Goal: Task Accomplishment & Management: Manage account settings

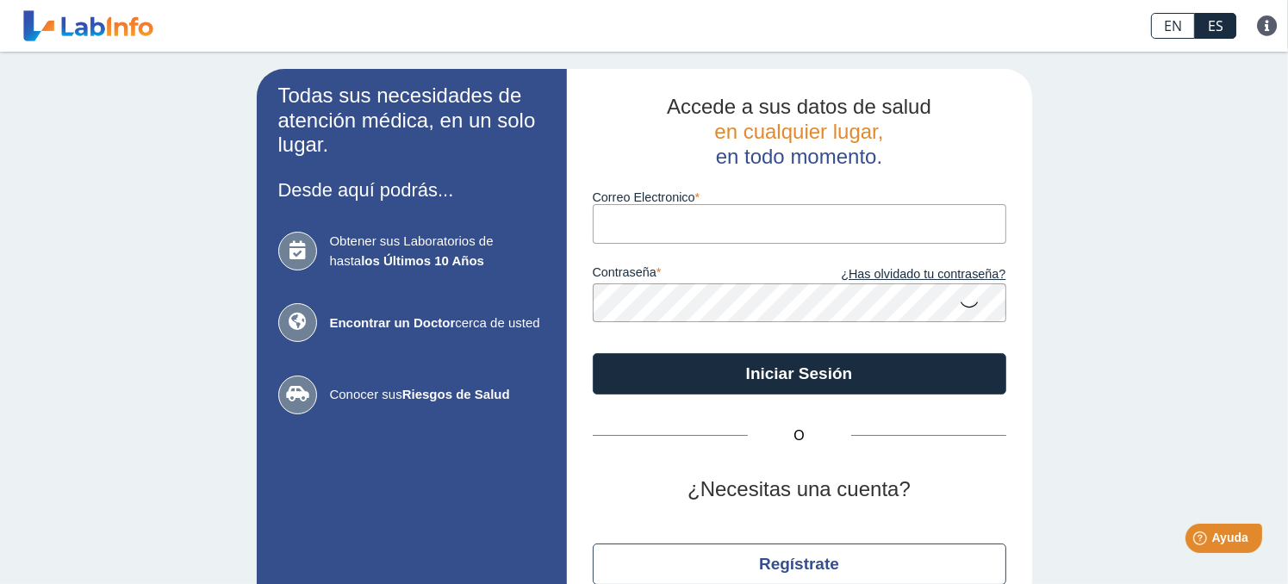
click at [694, 232] on input "Correo Electronico" at bounding box center [800, 223] width 414 height 39
type input "grisell_nazario70@yahoo.com"
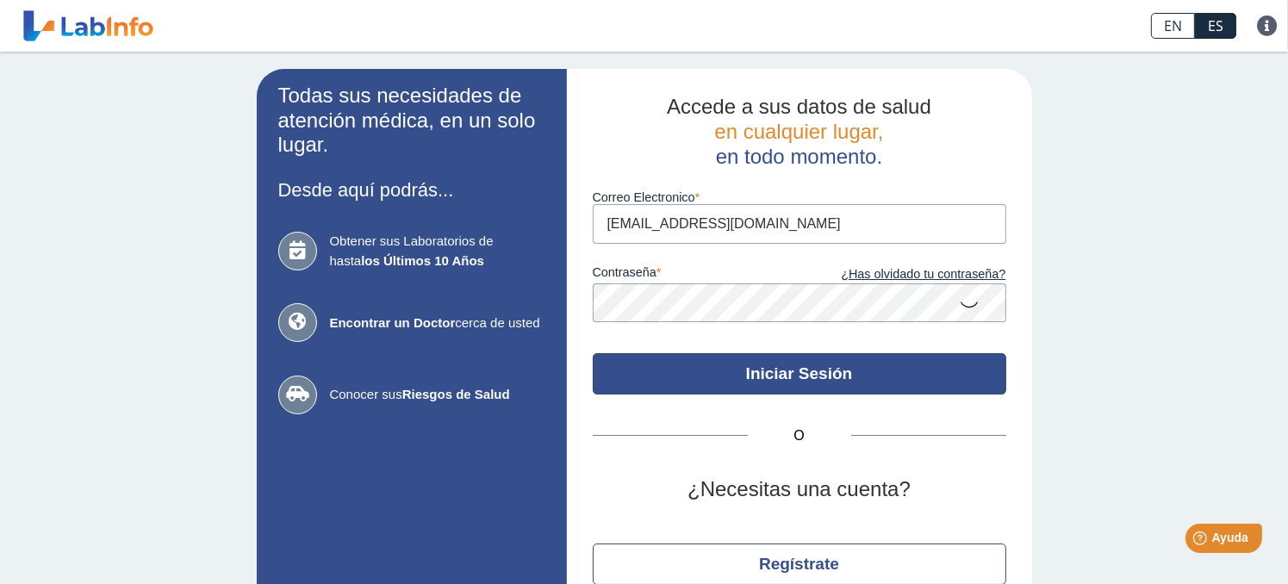
click at [786, 371] on button "Iniciar Sesión" at bounding box center [800, 373] width 414 height 41
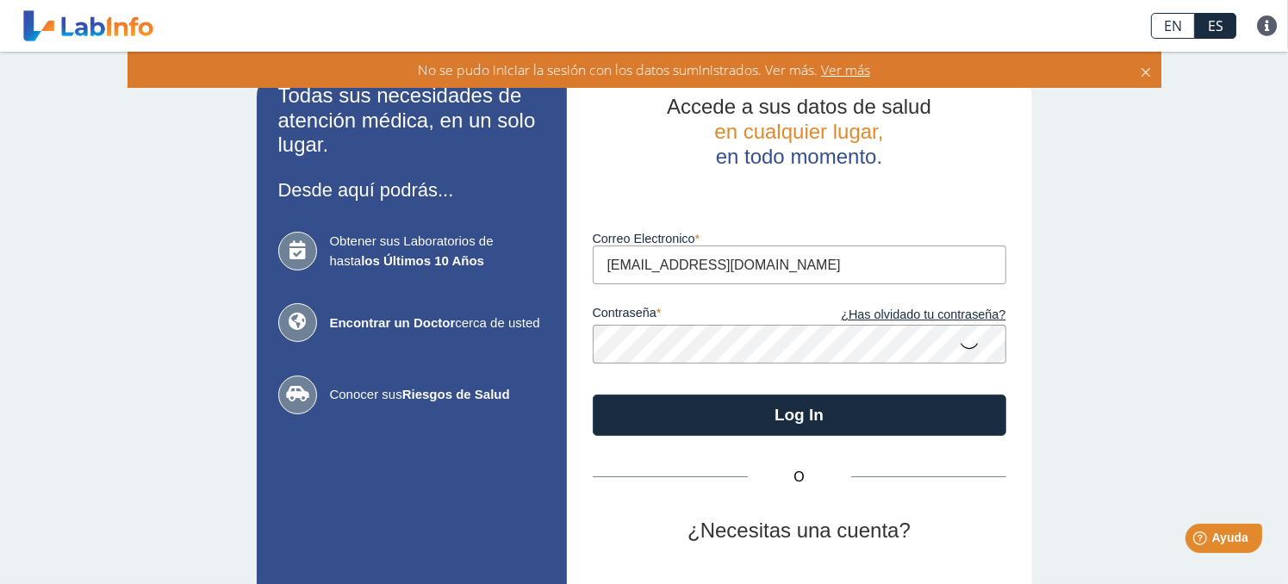
click at [960, 344] on icon at bounding box center [970, 345] width 21 height 34
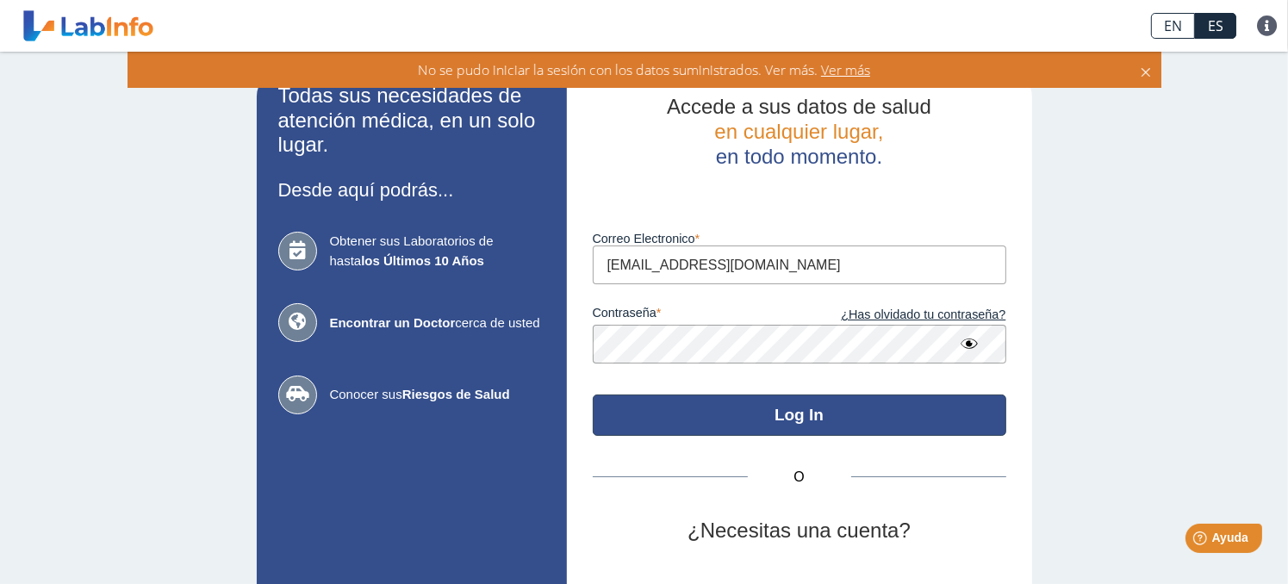
click at [769, 414] on button "Log In" at bounding box center [800, 415] width 414 height 41
click at [765, 415] on button "Log In" at bounding box center [800, 415] width 414 height 41
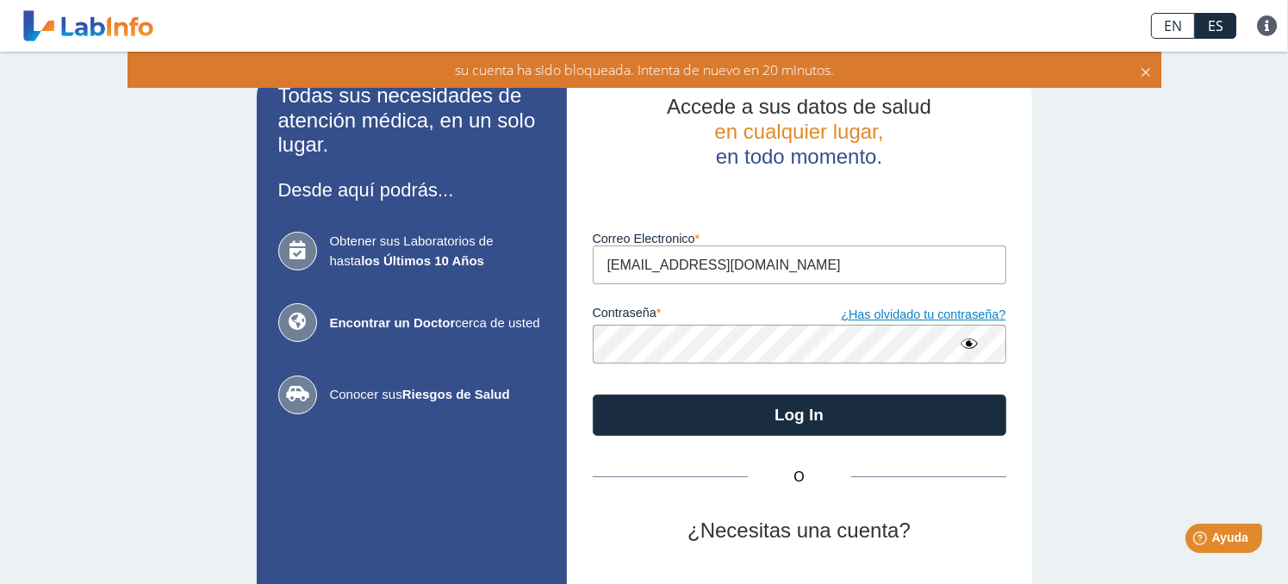
click at [966, 309] on link "¿Has olvidado tu contraseña?" at bounding box center [903, 315] width 207 height 19
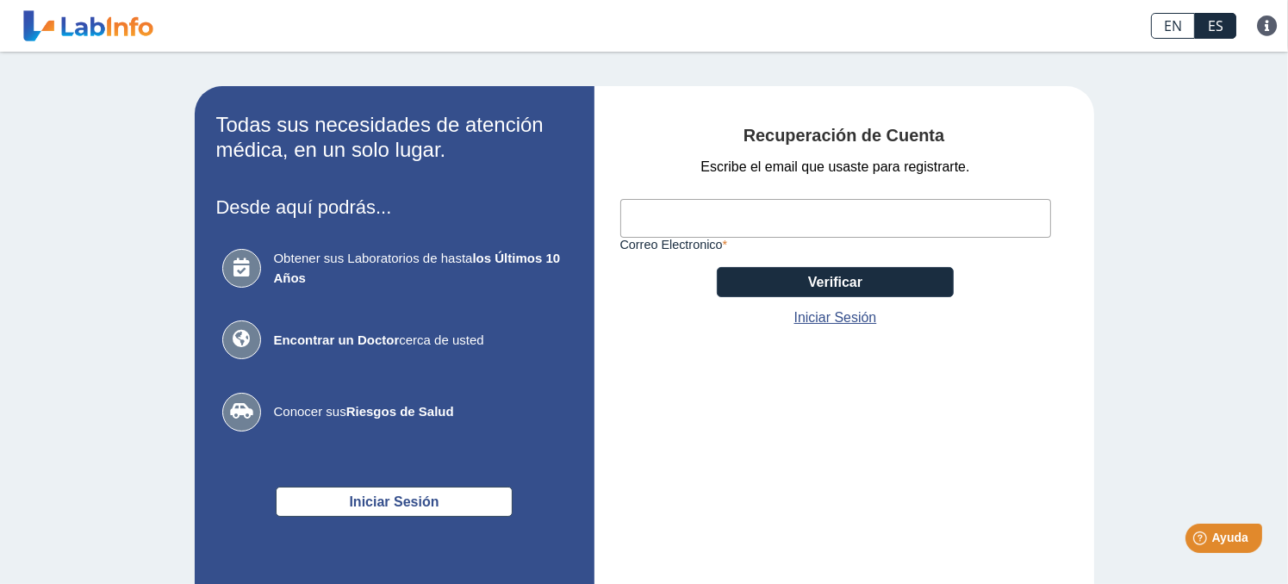
click at [1051, 374] on div "Recuperación de Cuenta Escribe el email que usaste para registrarte. Correo Ele…" at bounding box center [845, 366] width 500 height 560
click at [641, 215] on input "Correo Electronico" at bounding box center [835, 218] width 431 height 39
type input "[EMAIL_ADDRESS][DOMAIN_NAME]"
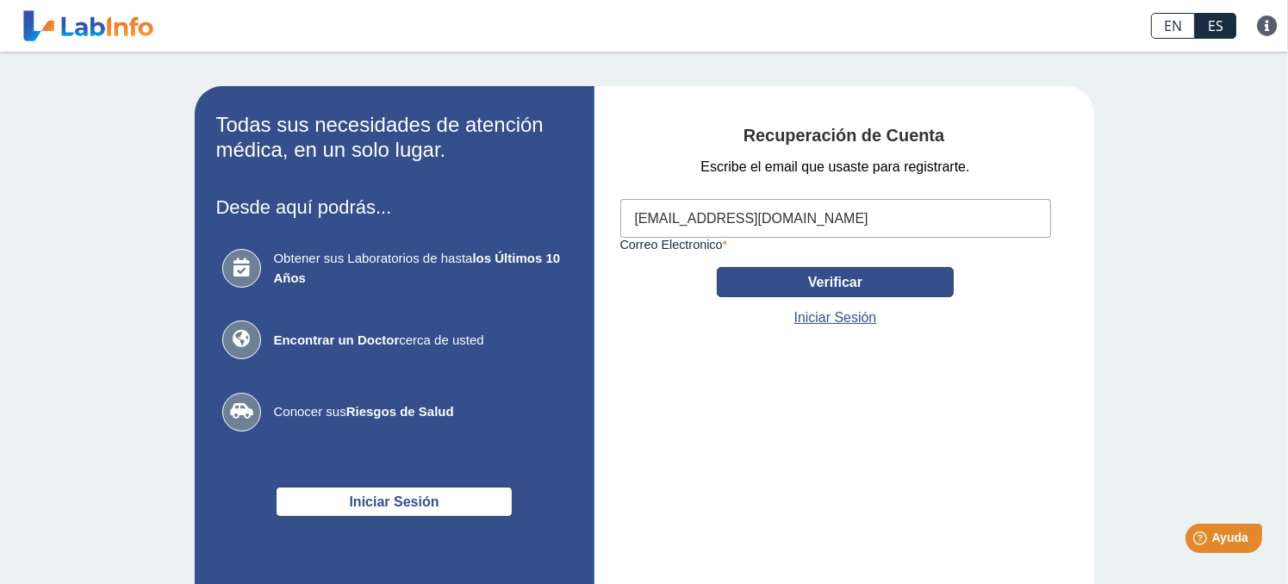
click at [772, 283] on button "Verificar" at bounding box center [835, 282] width 237 height 30
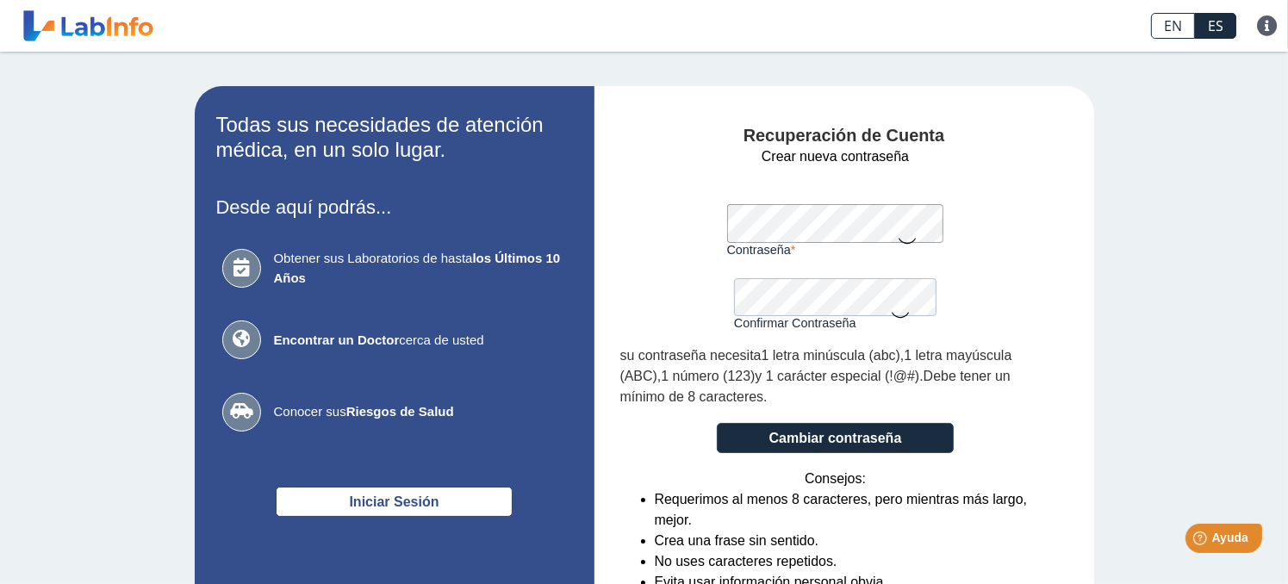
click at [649, 222] on form "Crear nueva contraseña Contraseña Una contraseña válida es requerida Confirmar …" at bounding box center [835, 395] width 431 height 498
click at [712, 222] on form "Crear nueva contraseña Contraseña Una contraseña válida es requerida Confirmar …" at bounding box center [835, 395] width 431 height 498
click at [1030, 160] on form "Crear nueva contraseña Contraseña Una contraseña válida es requerida Confirmar …" at bounding box center [835, 395] width 431 height 498
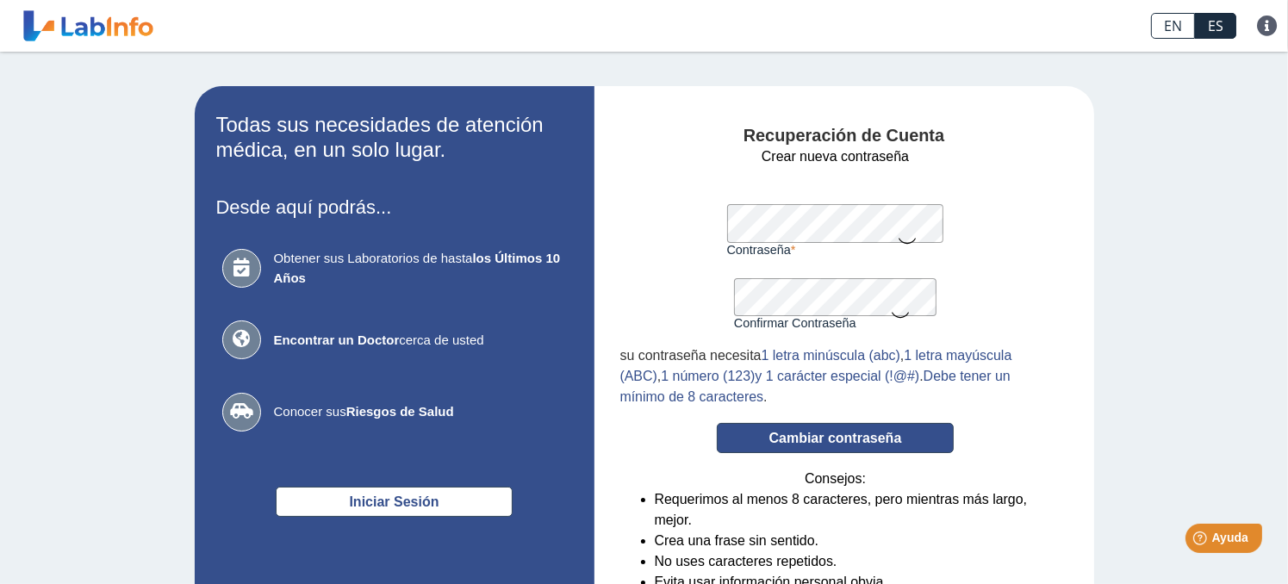
click at [803, 435] on button "Cambiar contraseña" at bounding box center [835, 438] width 237 height 30
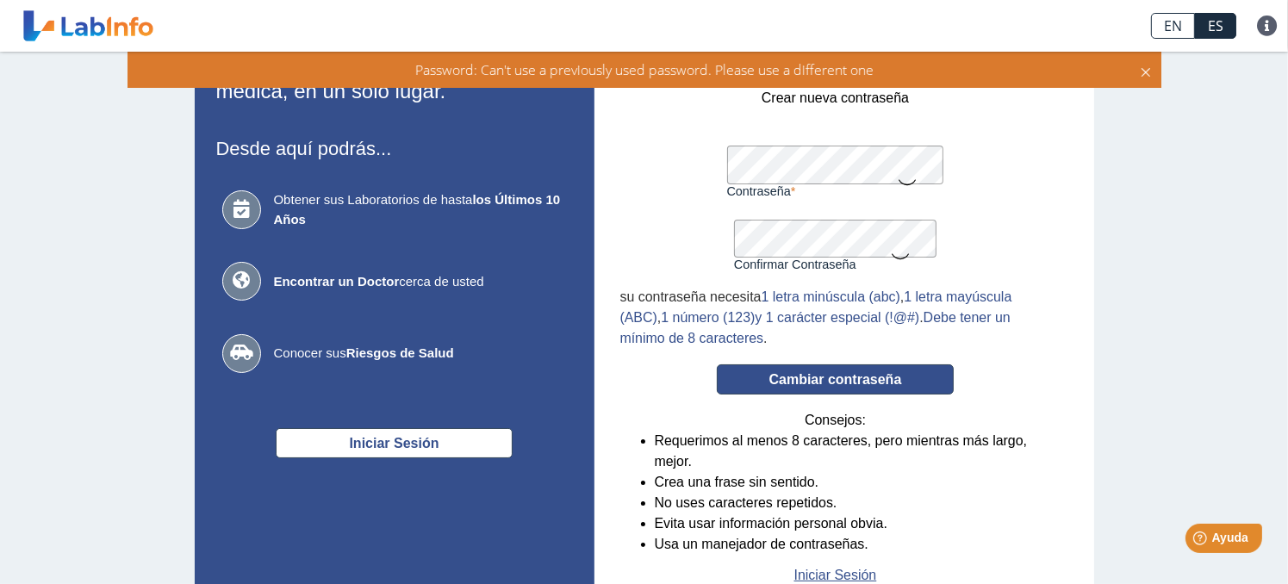
scroll to position [86, 0]
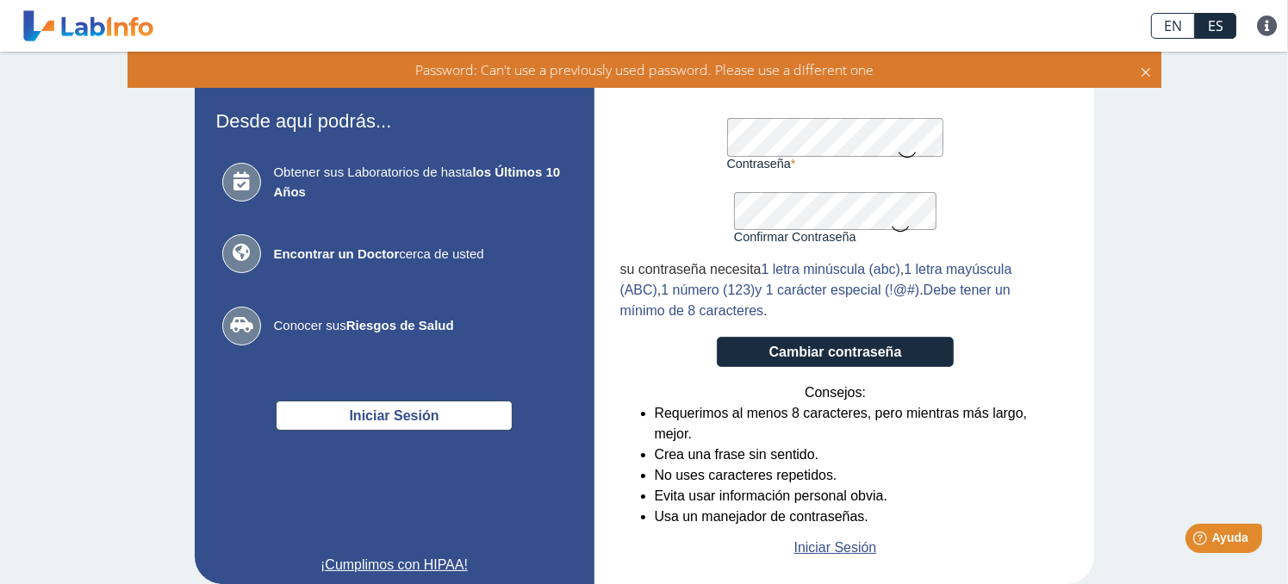
click at [900, 149] on icon at bounding box center [907, 154] width 21 height 34
click at [896, 228] on icon at bounding box center [900, 228] width 21 height 34
click at [814, 353] on button "Cambiar contraseña" at bounding box center [835, 352] width 237 height 30
click at [697, 132] on form "Crear nueva contraseña Contraseña Una contraseña válida es requerida Confirmar …" at bounding box center [835, 309] width 431 height 498
click at [654, 204] on form "Crear nueva contraseña Contraseña Una contraseña válida es requerida Confirmar …" at bounding box center [835, 309] width 431 height 498
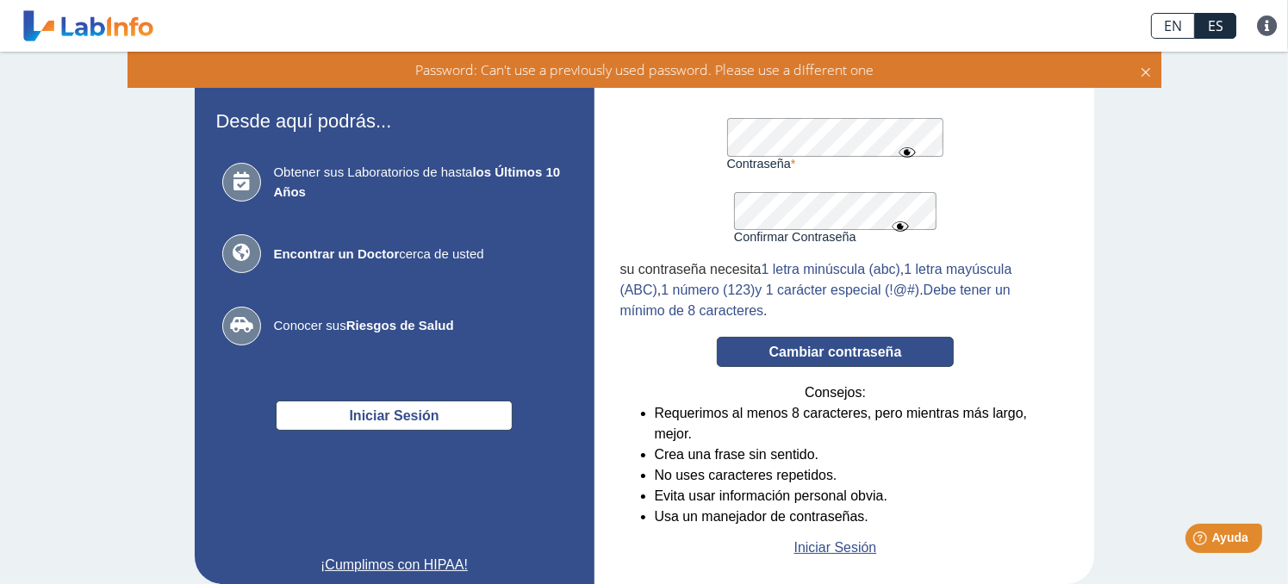
click at [763, 342] on button "Cambiar contraseña" at bounding box center [835, 352] width 237 height 30
click at [693, 134] on form "Crear nueva contraseña Contraseña Una contraseña válida es requerida Confirmar …" at bounding box center [835, 309] width 431 height 498
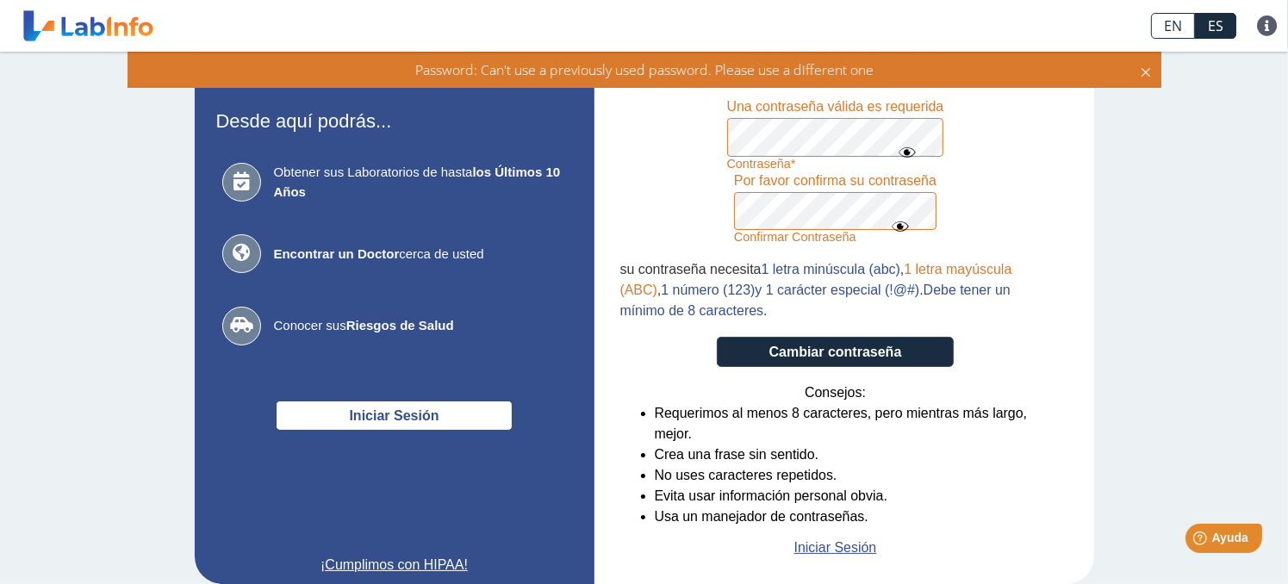
click at [723, 197] on form "Crear nueva contraseña Contraseña Una contraseña válida es requerida Confirmar …" at bounding box center [835, 309] width 431 height 498
click at [672, 137] on form "Crear nueva contraseña Contraseña Una contraseña válida es requerida Confirmar …" at bounding box center [835, 309] width 431 height 498
click at [645, 121] on form "Crear nueva contraseña Contraseña Una contraseña válida es requerida Confirmar …" at bounding box center [835, 309] width 431 height 498
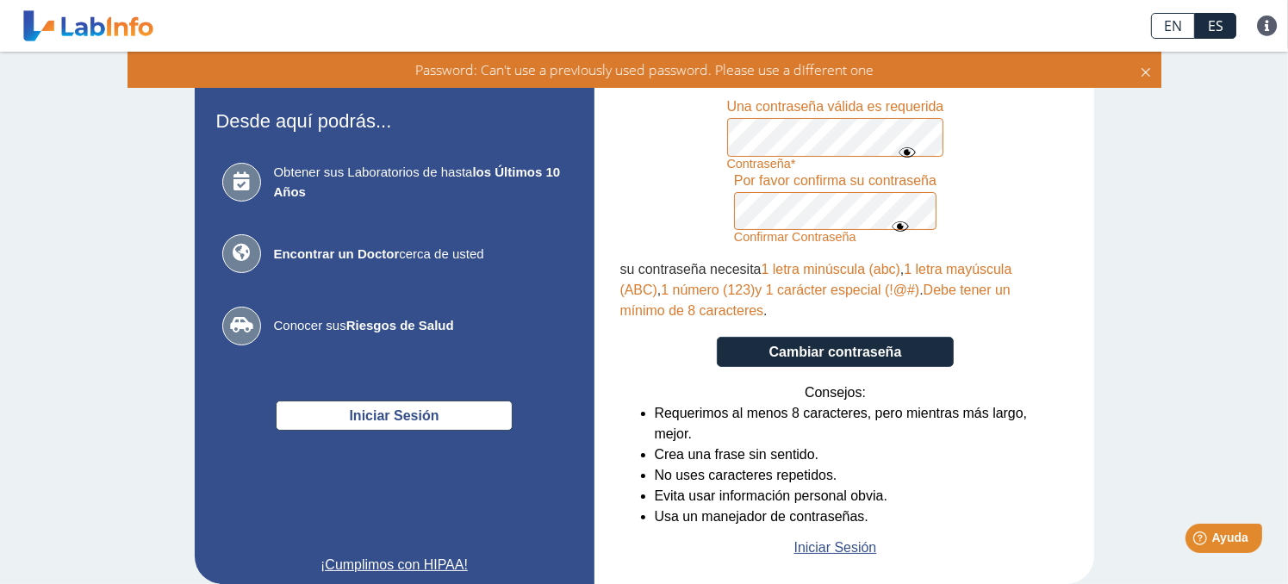
click at [765, 190] on div "Por favor confirma su contraseña" at bounding box center [835, 182] width 202 height 22
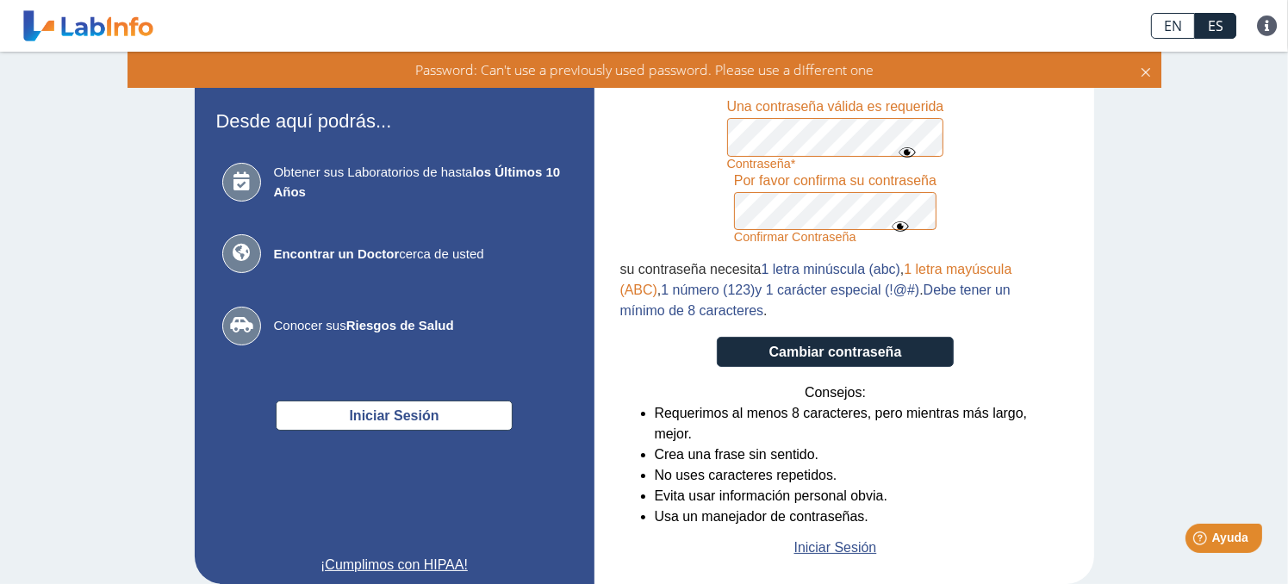
click at [832, 311] on div "su contraseña necesita 1 letra minúscula (abc) , 1 letra mayúscula (ABC) , 1 nú…" at bounding box center [835, 290] width 431 height 62
click at [648, 138] on form "Crear nueva contraseña Contraseña Una contraseña válida es requerida Confirmar …" at bounding box center [835, 309] width 431 height 498
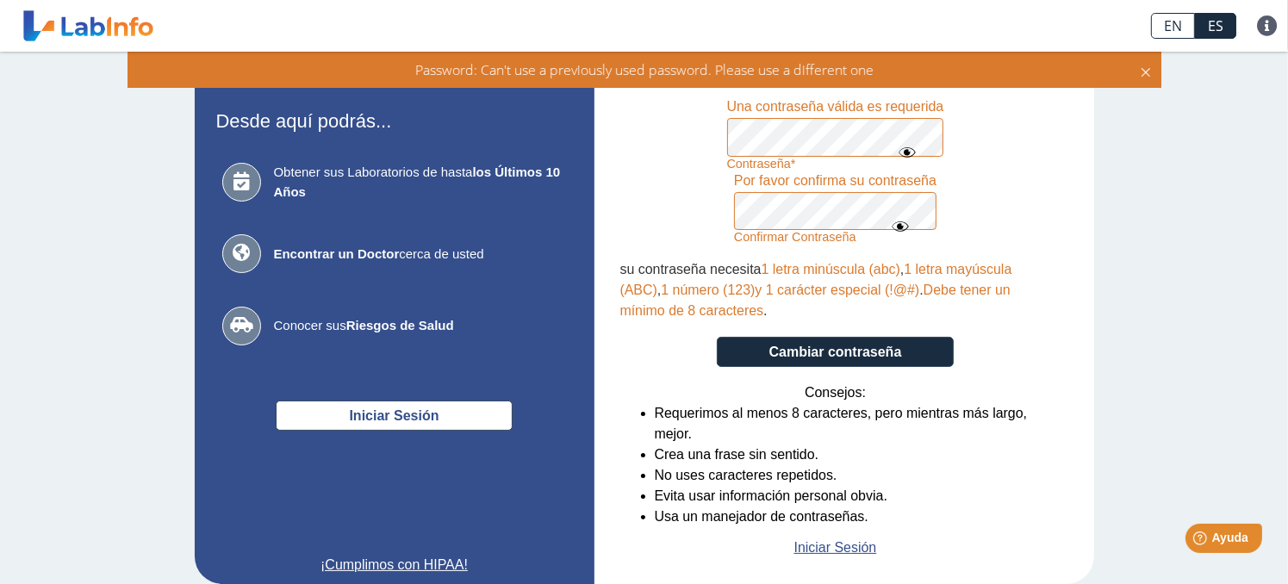
click at [900, 227] on icon at bounding box center [900, 226] width 21 height 31
click at [900, 227] on icon at bounding box center [900, 228] width 21 height 34
click at [900, 227] on icon at bounding box center [900, 226] width 21 height 31
click at [900, 227] on icon at bounding box center [900, 228] width 21 height 34
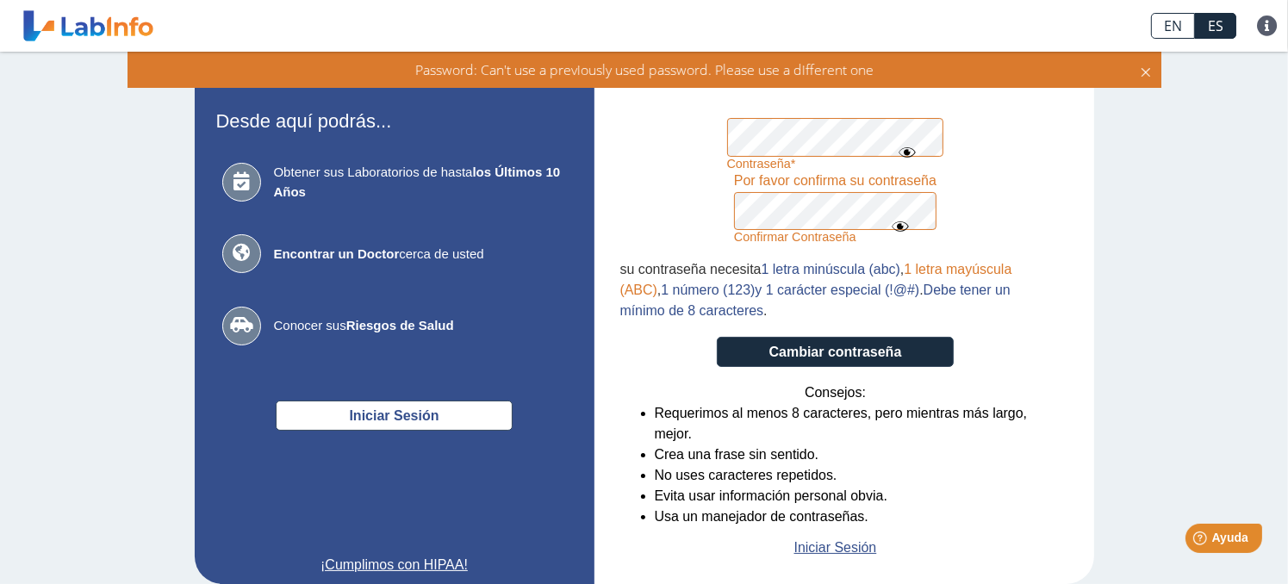
click at [664, 128] on form "Crear nueva contraseña Contraseña Una contraseña válida es requerida Confirmar …" at bounding box center [835, 309] width 431 height 498
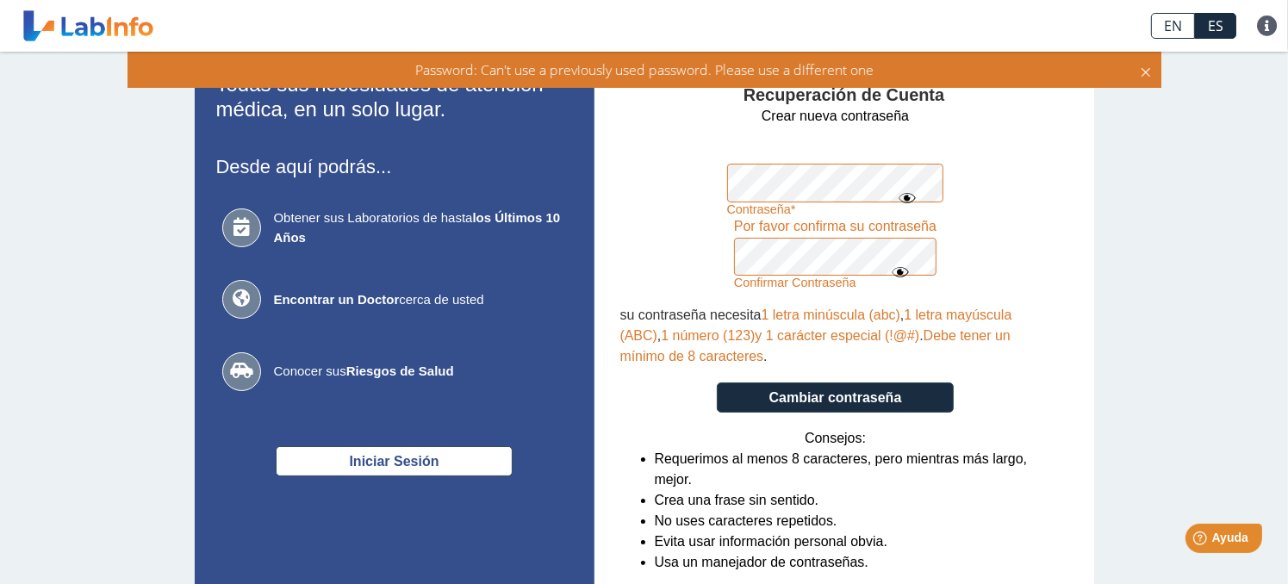
scroll to position [0, 0]
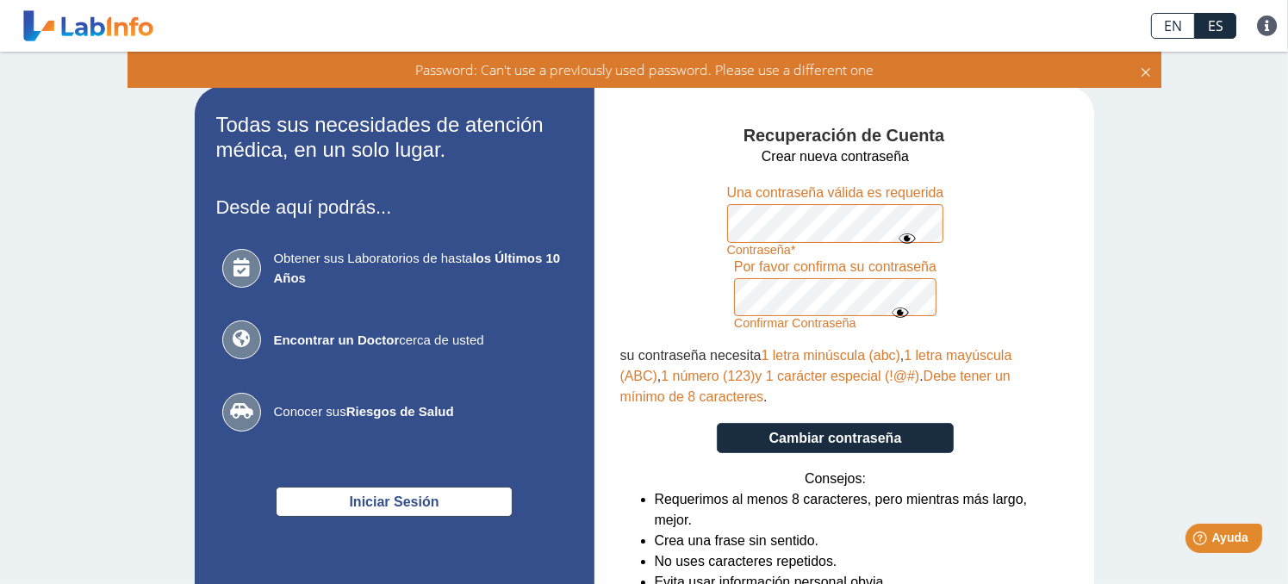
click at [1144, 70] on icon at bounding box center [1146, 69] width 14 height 19
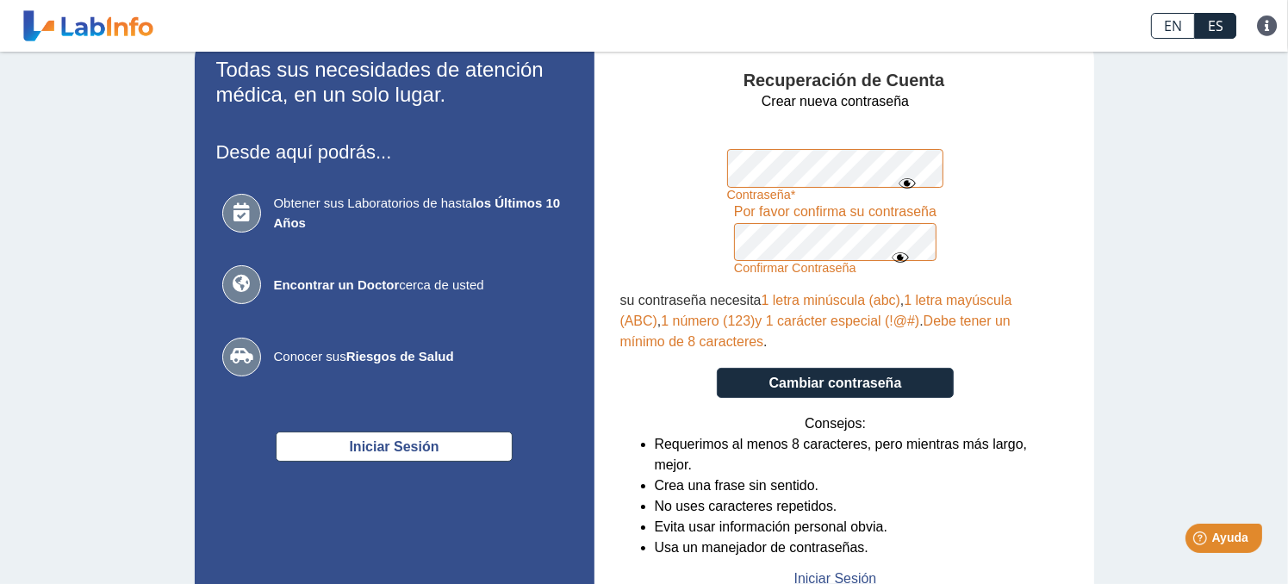
scroll to position [86, 0]
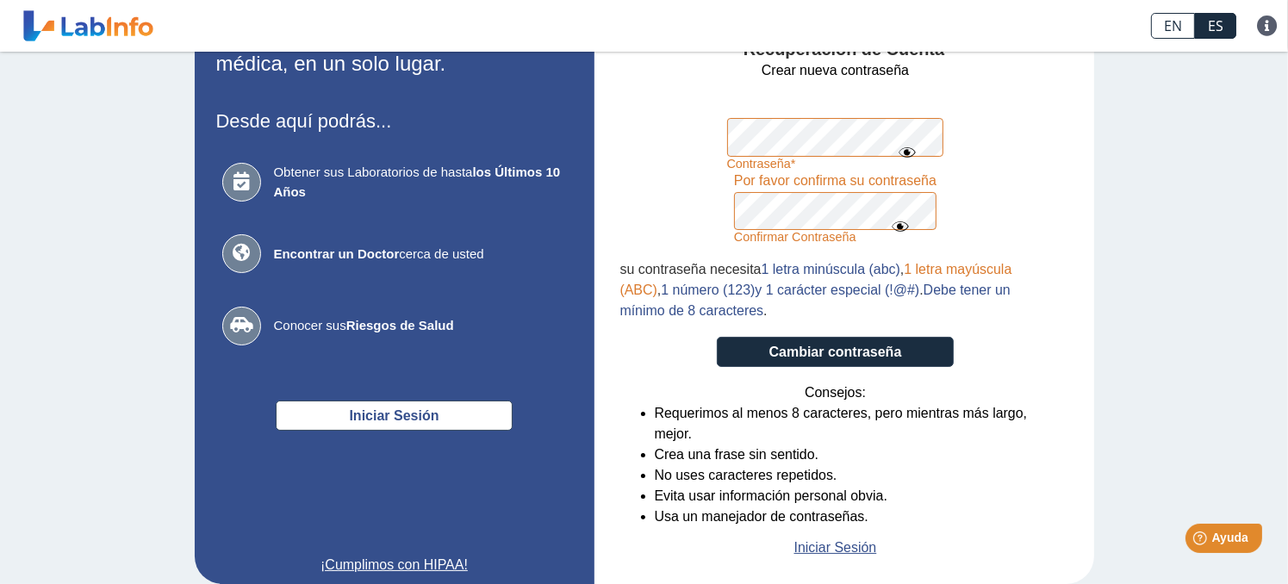
click at [692, 134] on form "Crear nueva contraseña Contraseña Una contraseña válida es requerida Confirmar …" at bounding box center [835, 309] width 431 height 498
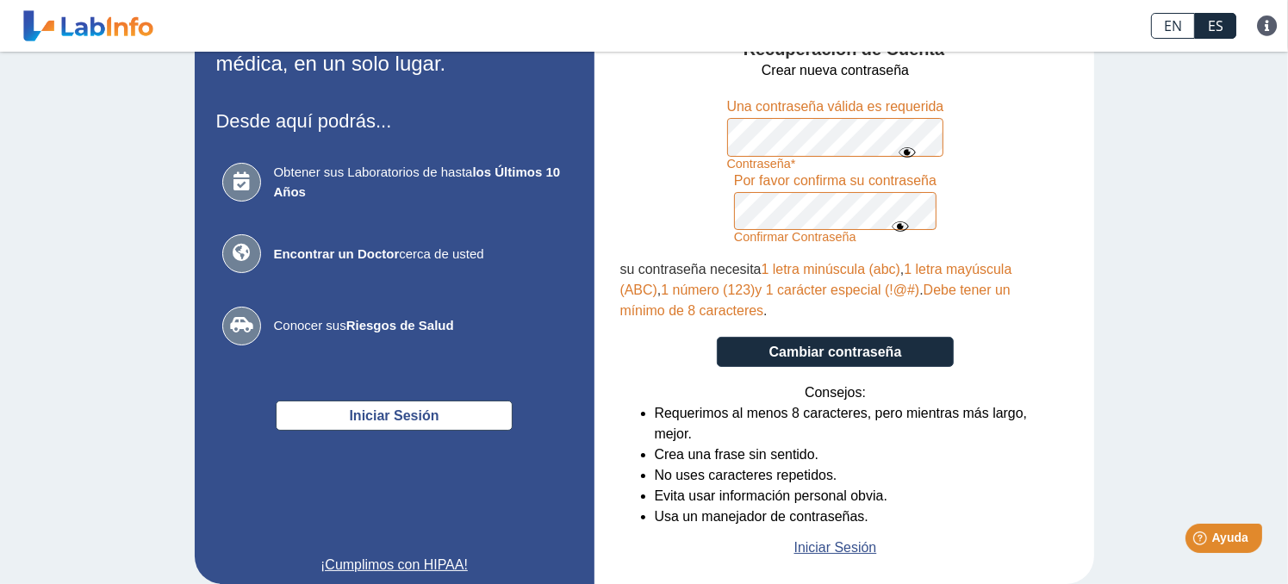
click at [897, 137] on icon at bounding box center [907, 152] width 21 height 31
click at [901, 156] on icon at bounding box center [907, 154] width 21 height 34
click at [901, 156] on icon at bounding box center [907, 152] width 21 height 31
click at [899, 153] on icon at bounding box center [907, 154] width 21 height 34
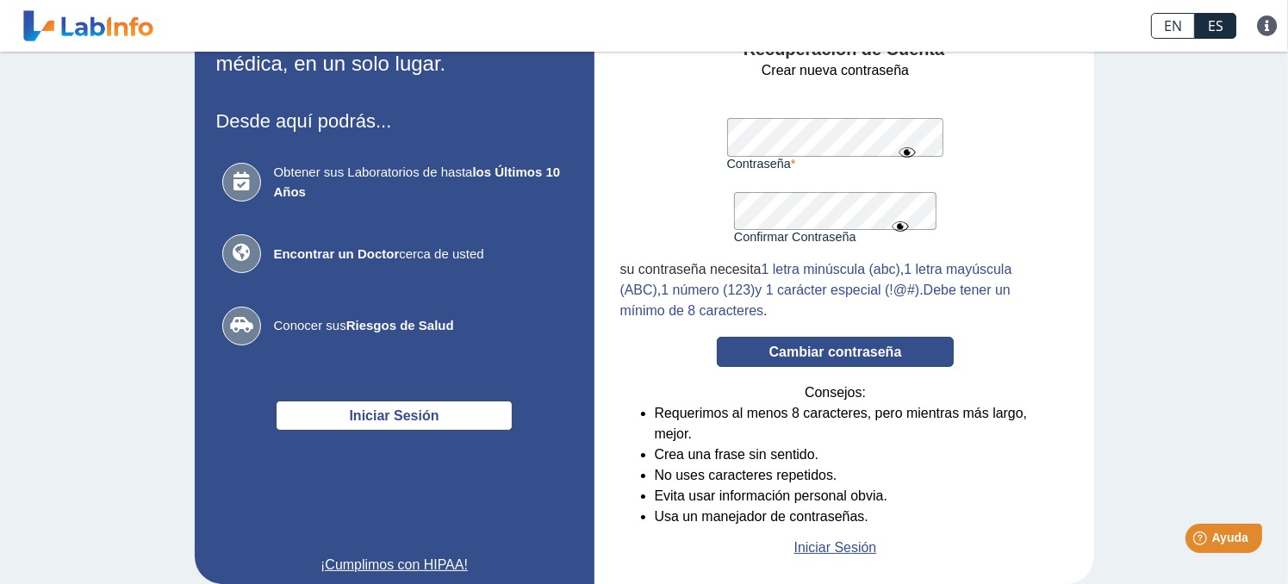
click at [861, 341] on button "Cambiar contraseña" at bounding box center [835, 352] width 237 height 30
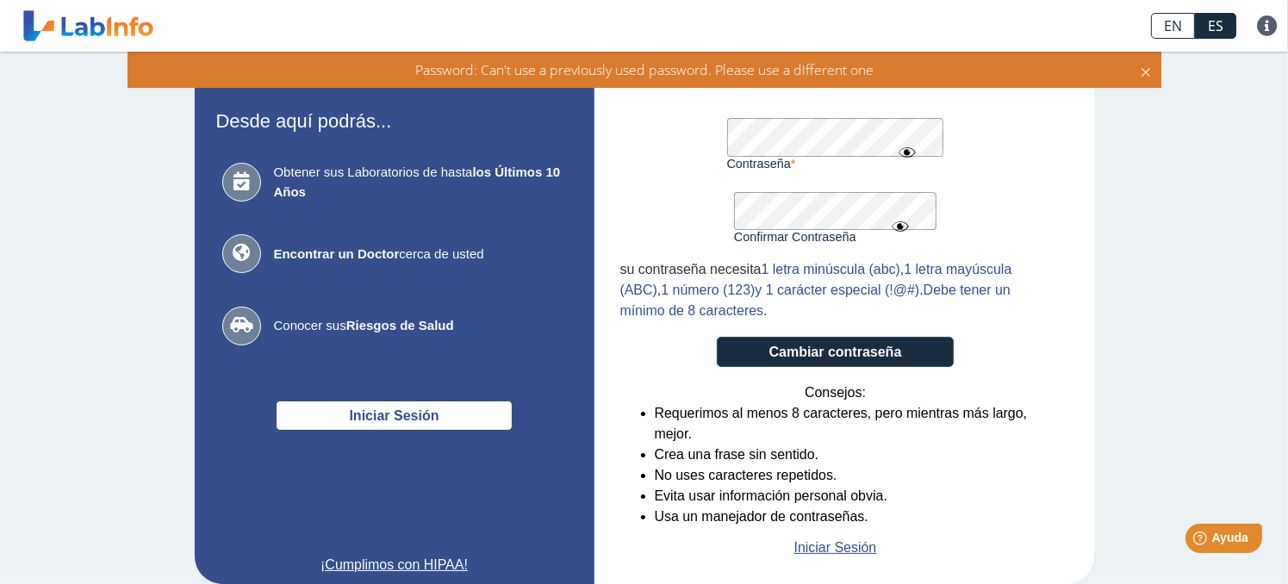
click at [665, 124] on form "Crear nueva contraseña Contraseña Una contraseña válida es requerida Confirmar …" at bounding box center [835, 309] width 431 height 498
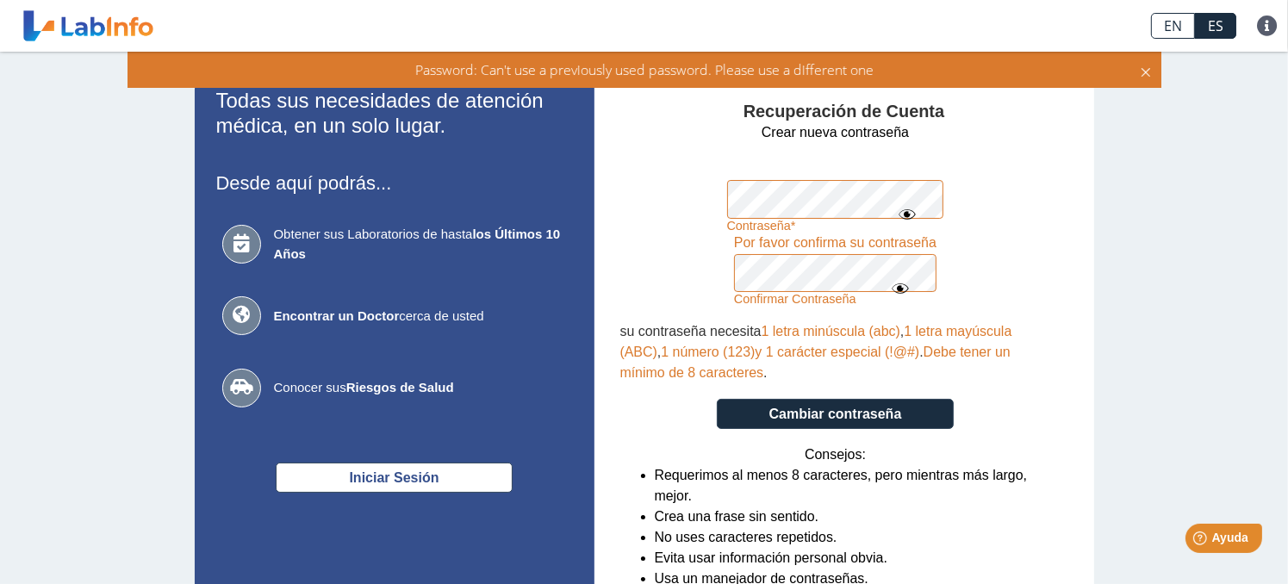
scroll to position [0, 0]
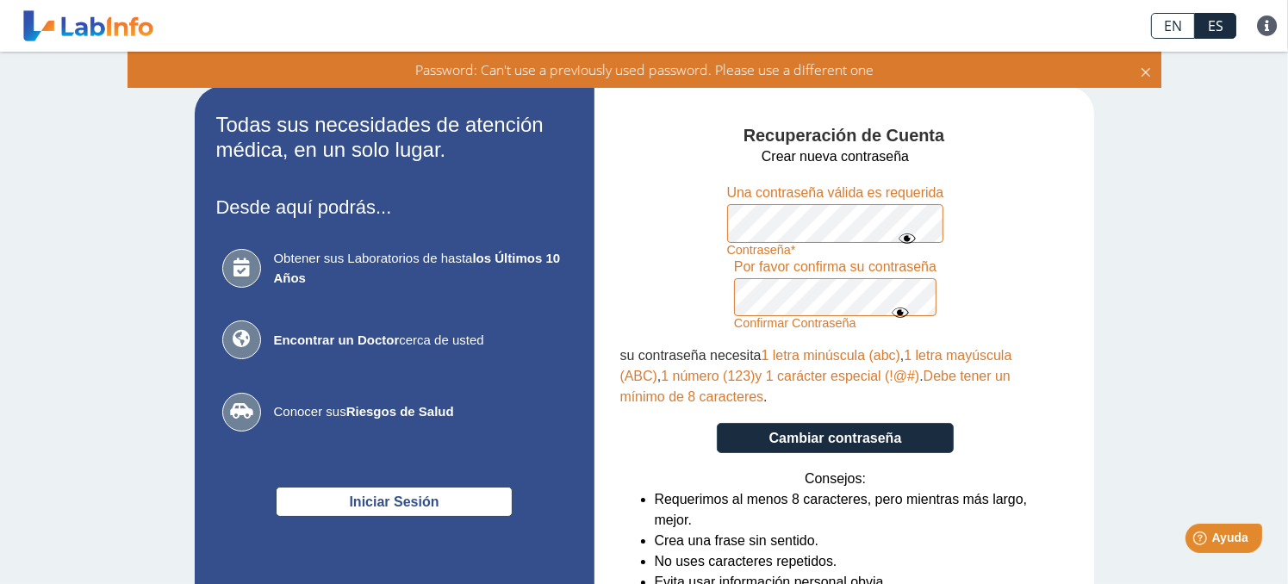
click at [1151, 70] on icon at bounding box center [1146, 69] width 14 height 19
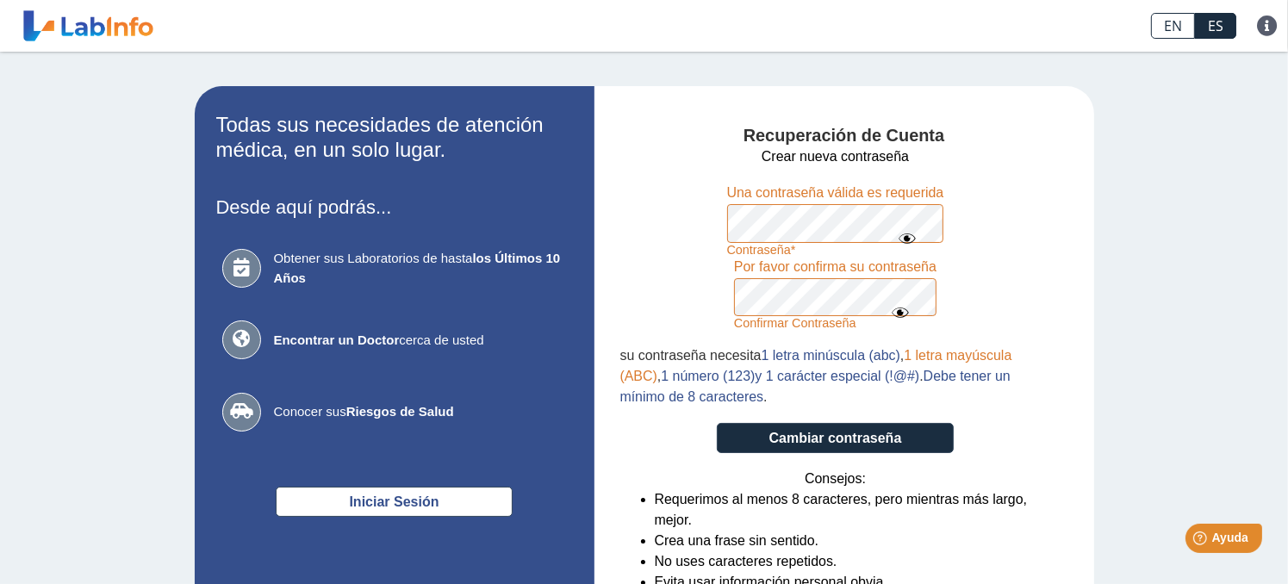
click at [894, 312] on icon at bounding box center [900, 312] width 21 height 31
click at [894, 312] on icon at bounding box center [900, 314] width 21 height 34
click at [897, 234] on icon at bounding box center [907, 238] width 21 height 31
click at [679, 228] on form "Crear nueva contraseña Contraseña Una contraseña válida es requerida Confirmar …" at bounding box center [835, 395] width 431 height 498
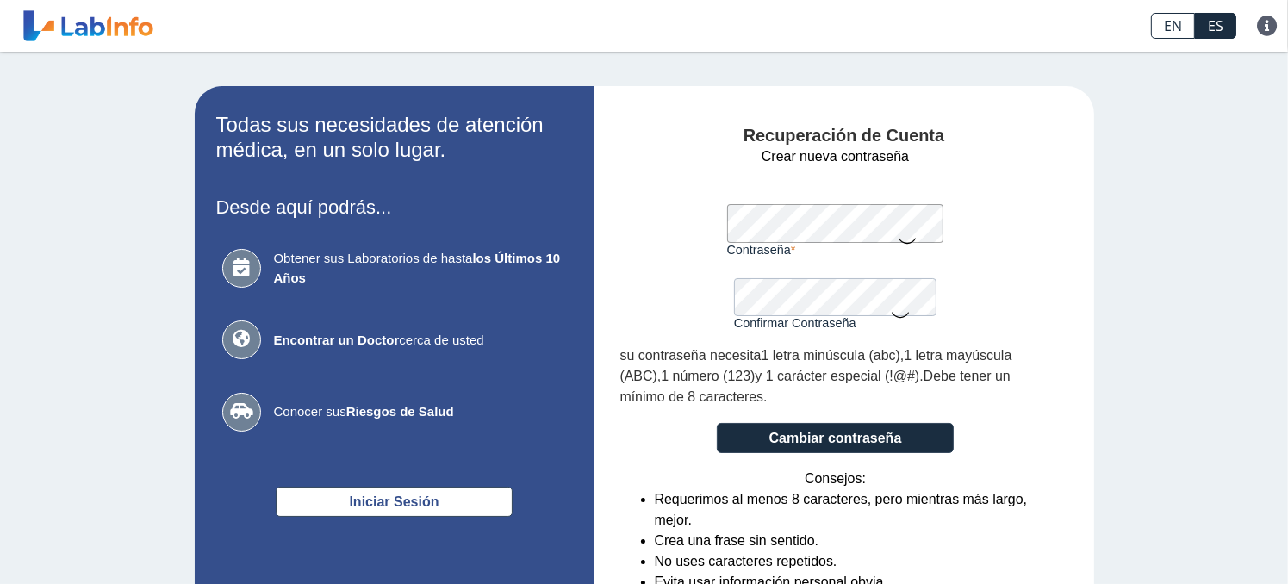
click at [669, 213] on form "Crear nueva contraseña Contraseña Una contraseña válida es requerida Confirmar …" at bounding box center [835, 395] width 431 height 498
click at [703, 226] on form "Crear nueva contraseña Contraseña Una contraseña válida es requerida Confirmar …" at bounding box center [835, 395] width 431 height 498
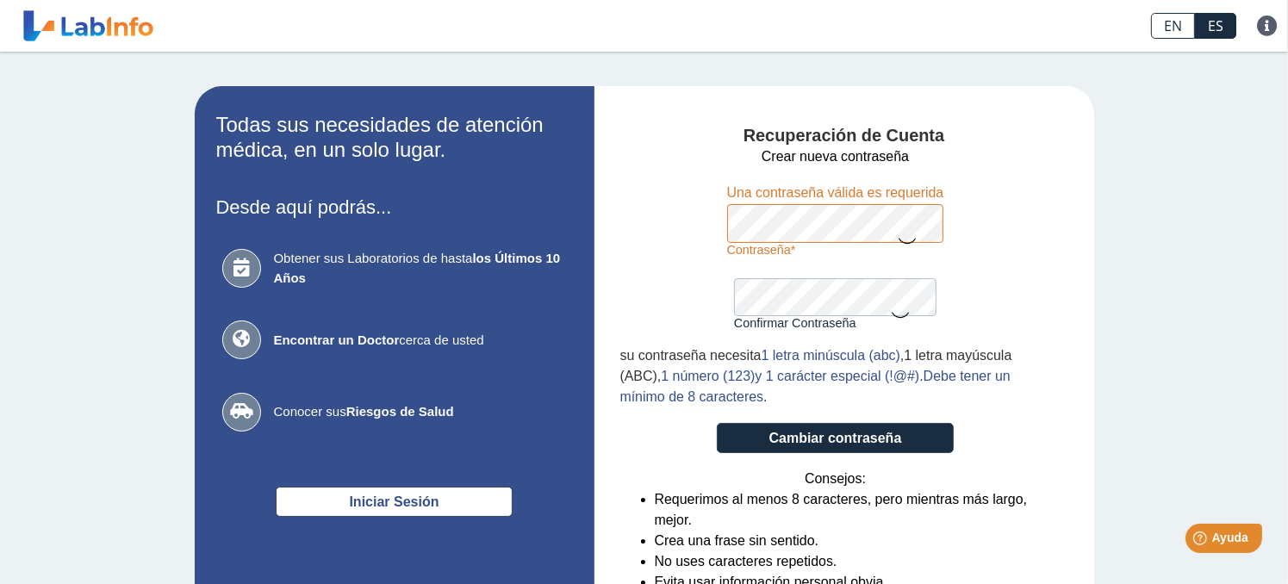
click at [894, 314] on icon at bounding box center [900, 314] width 21 height 34
click at [669, 224] on form "Crear nueva contraseña Contraseña Una contraseña válida es requerida Confirmar …" at bounding box center [835, 395] width 431 height 498
click at [904, 240] on icon at bounding box center [907, 240] width 21 height 34
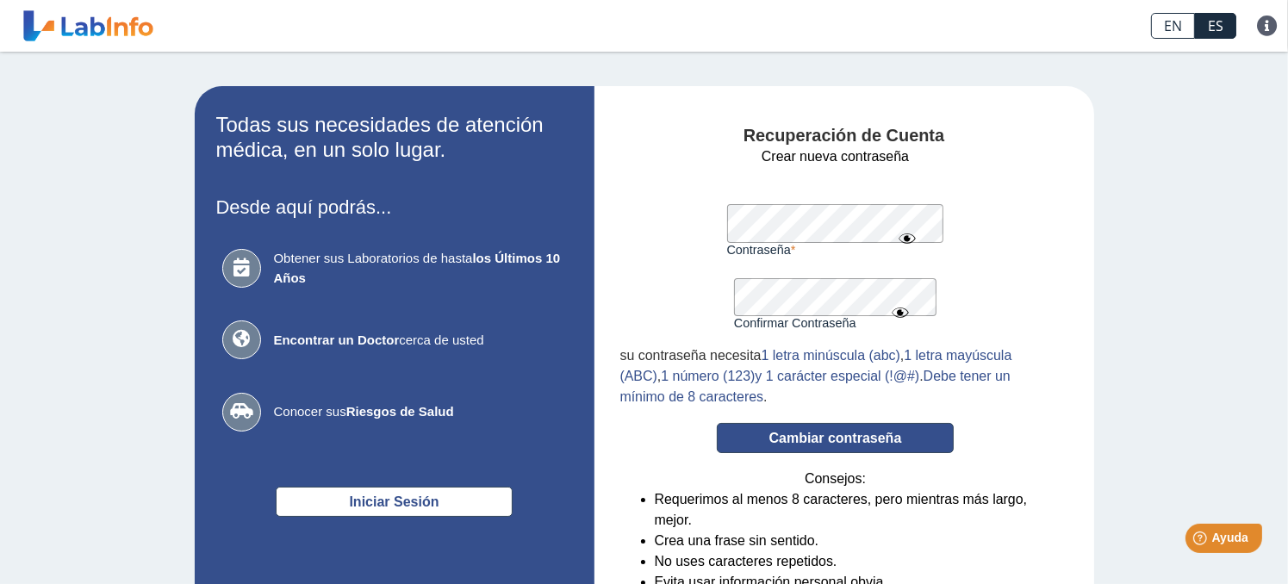
click at [879, 439] on button "Cambiar contraseña" at bounding box center [835, 438] width 237 height 30
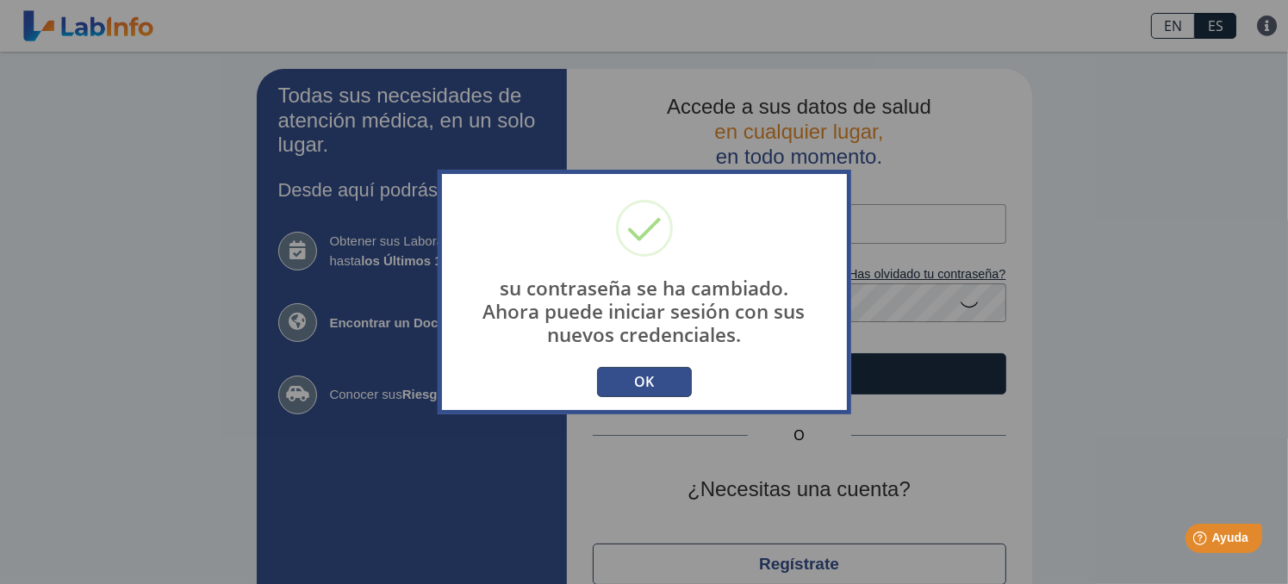
click at [634, 380] on button "OK" at bounding box center [644, 382] width 95 height 30
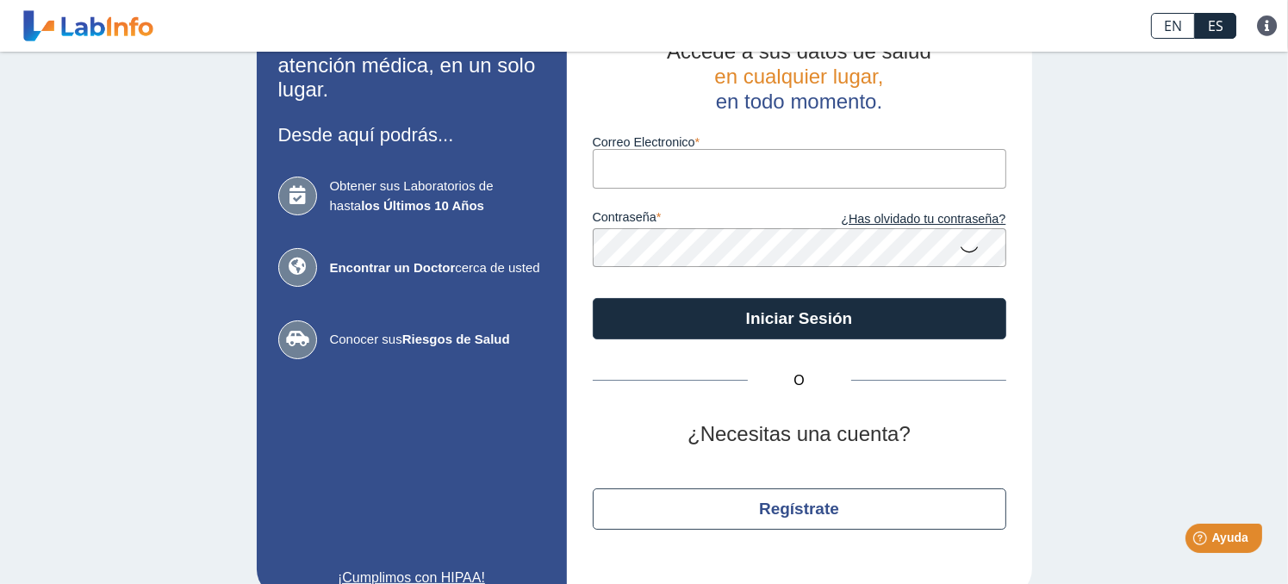
scroll to position [84, 0]
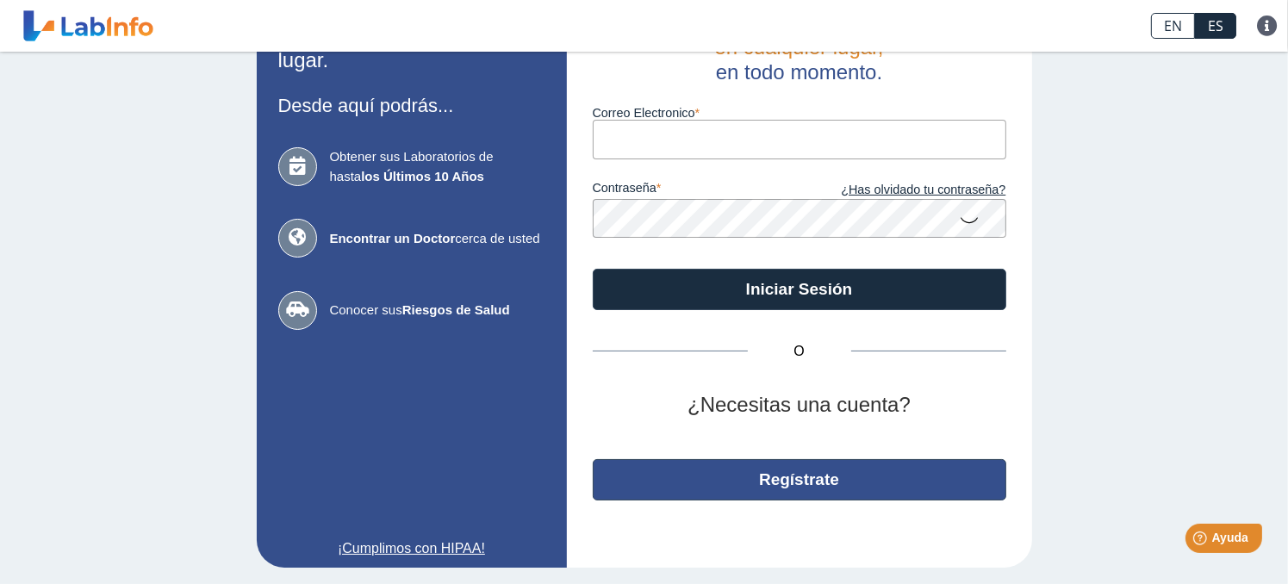
click at [772, 489] on button "Regístrate" at bounding box center [800, 479] width 414 height 41
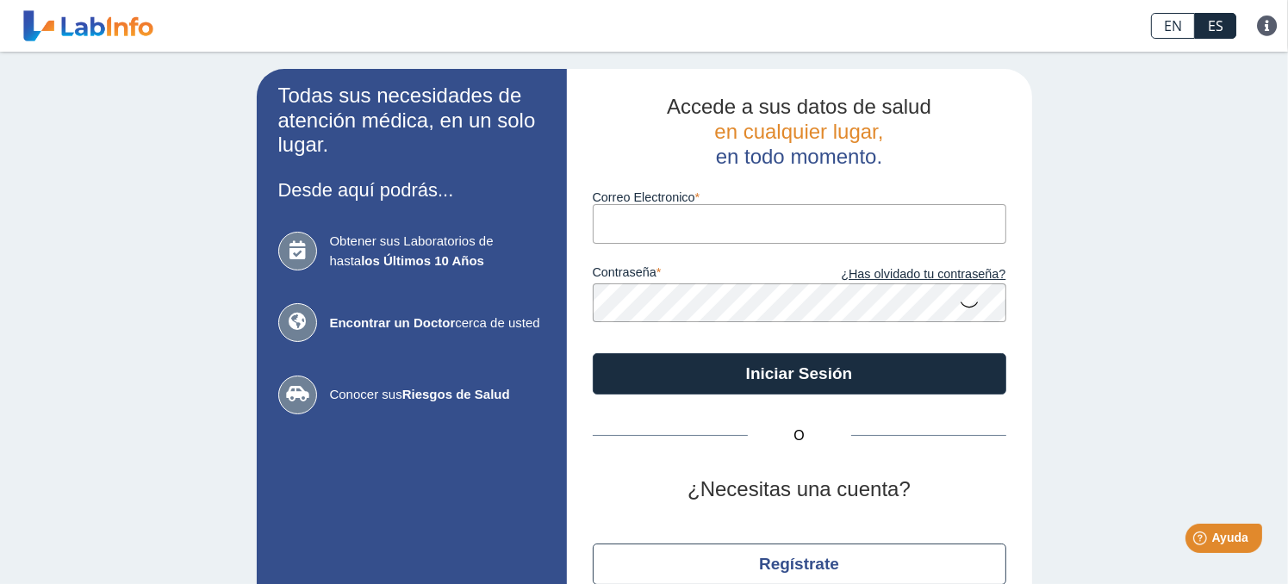
click at [650, 225] on input "Correo Electronico" at bounding box center [800, 223] width 414 height 39
type input "[EMAIL_ADDRESS][DOMAIN_NAME]"
click at [965, 308] on icon at bounding box center [970, 304] width 21 height 34
click at [965, 308] on icon at bounding box center [970, 302] width 21 height 31
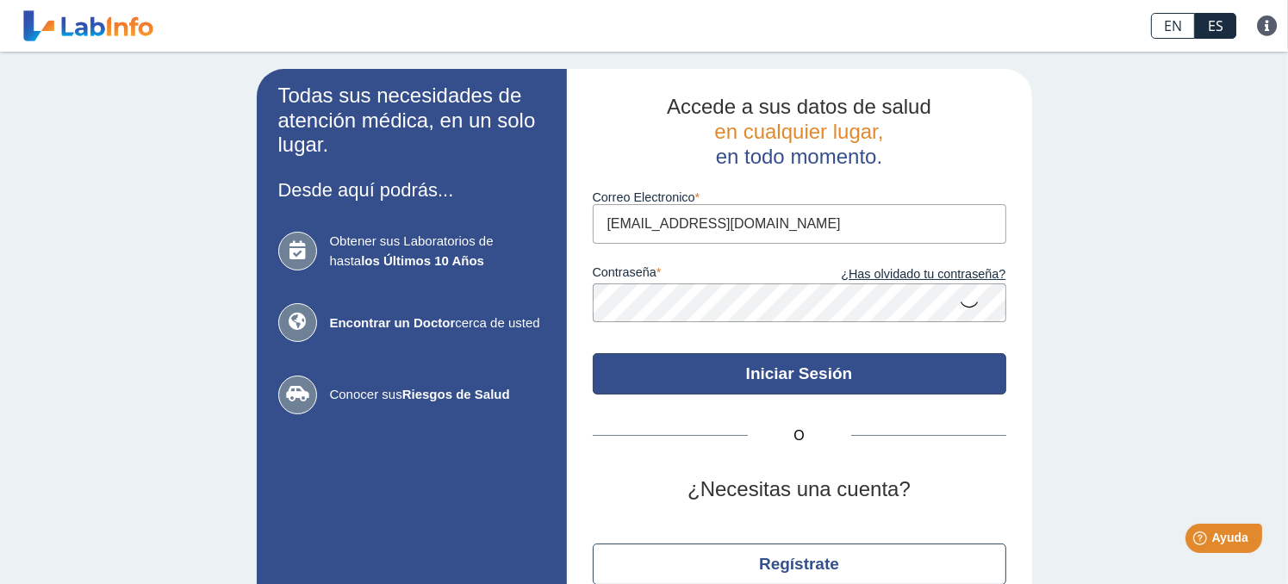
click at [844, 359] on button "Iniciar Sesión" at bounding box center [800, 373] width 414 height 41
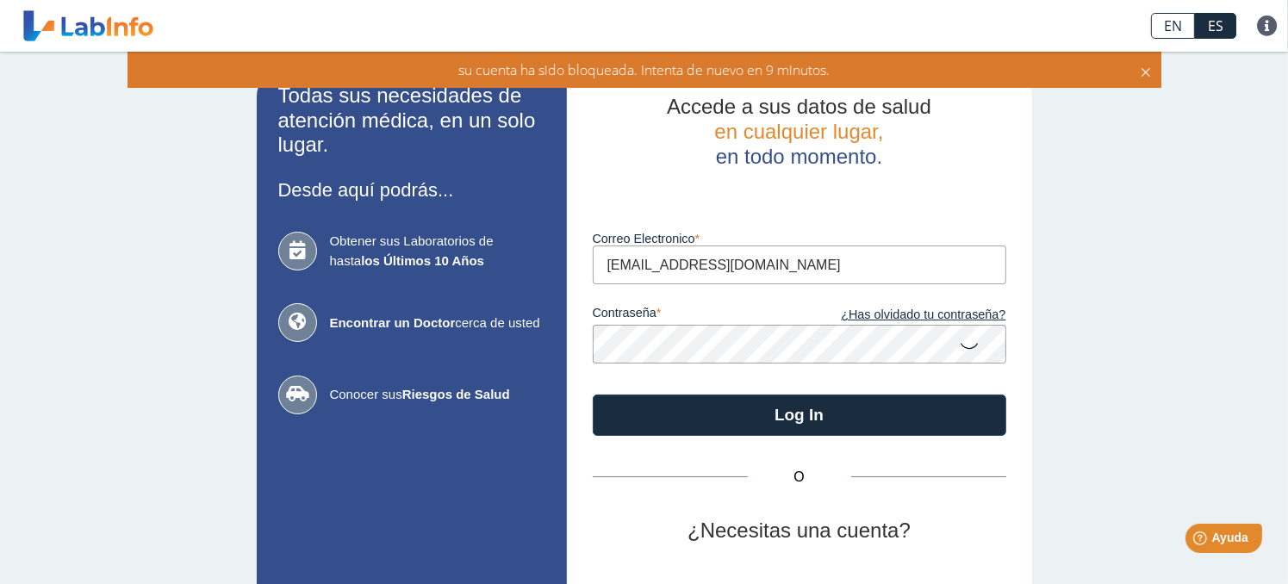
click at [548, 343] on app-login "Todas sus necesidades de atención médica, en un solo lugar. Desde aquí podrás..…" at bounding box center [644, 381] width 775 height 624
